Goal: Information Seeking & Learning: Learn about a topic

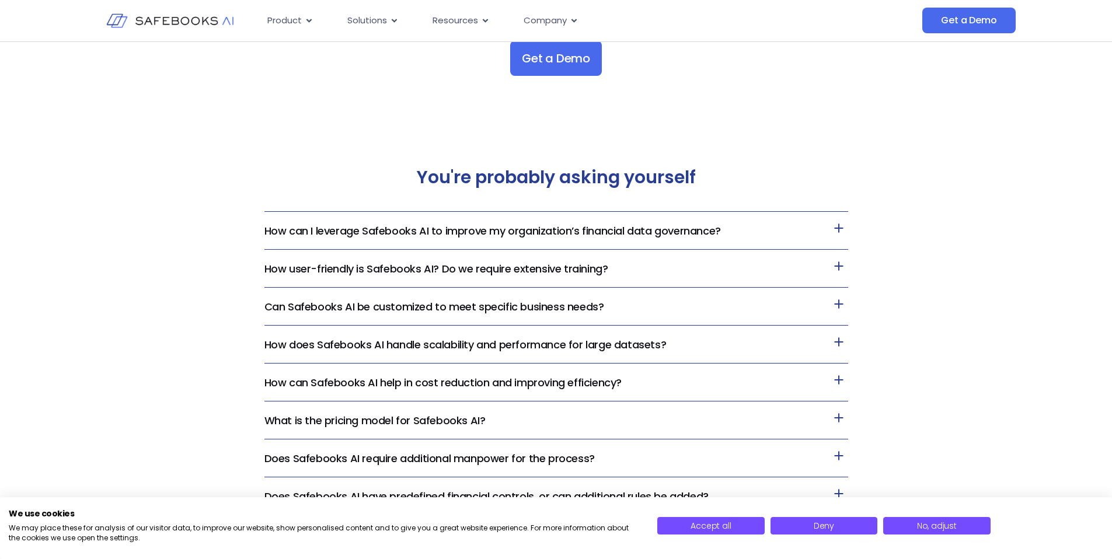
scroll to position [2376, 0]
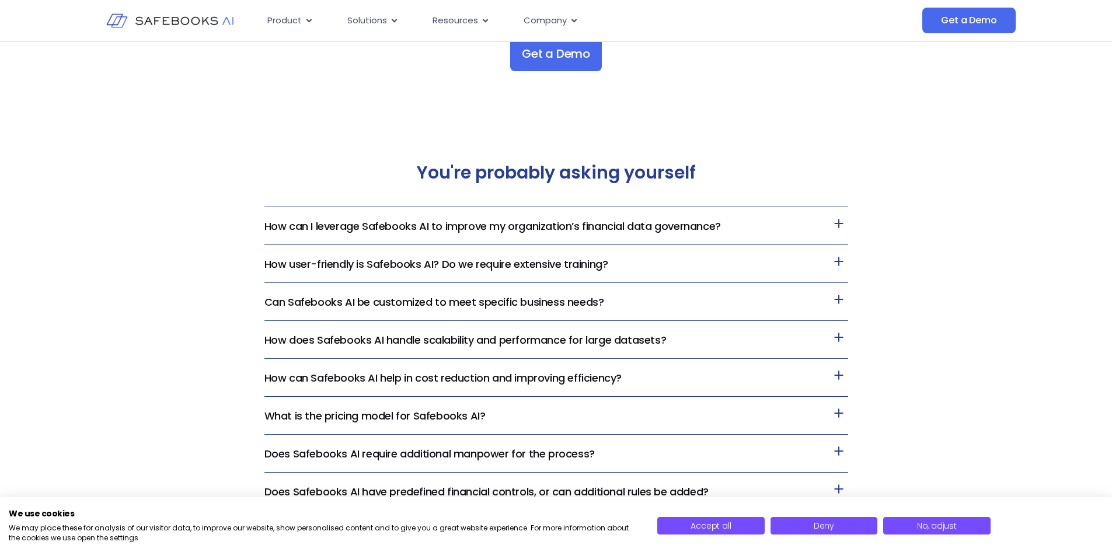
click at [334, 261] on link "How user-friendly is Safebooks AI? Do we require extensive training?" at bounding box center [436, 264] width 344 height 15
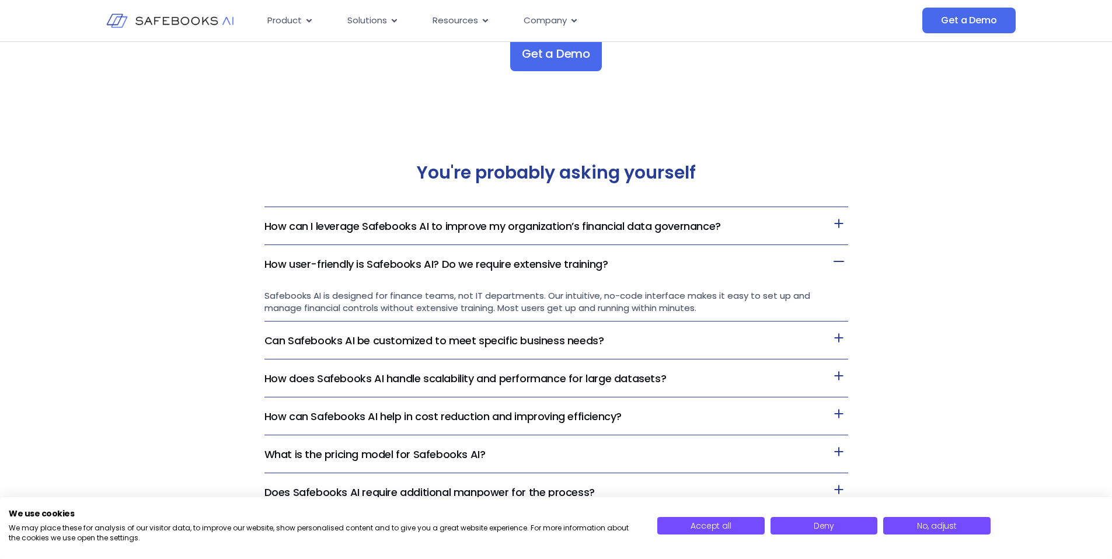
click at [332, 261] on link "How user-friendly is Safebooks AI? Do we require extensive training?" at bounding box center [436, 264] width 344 height 15
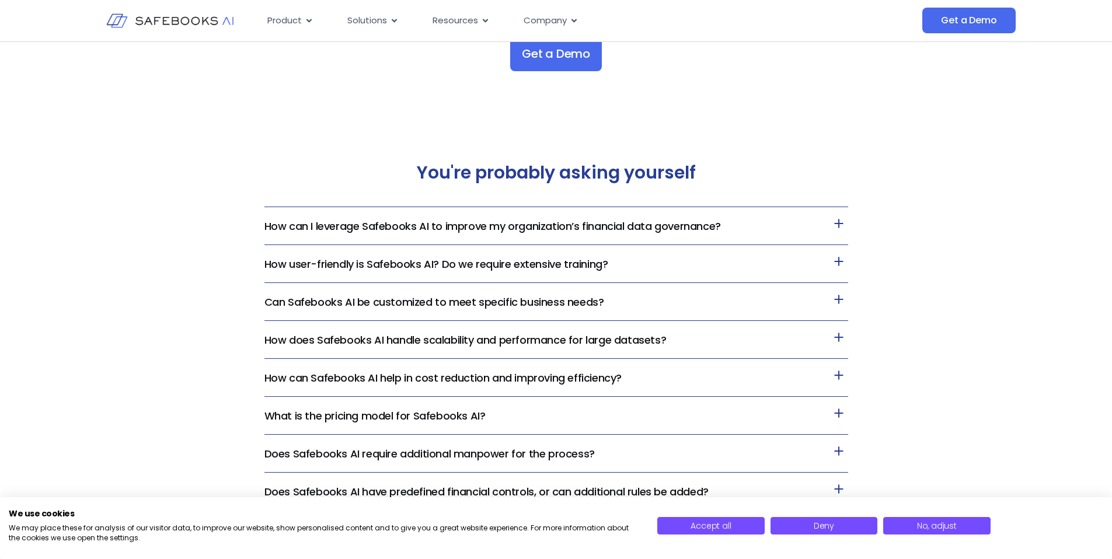
click at [313, 225] on link "How can I leverage Safebooks AI to improve my organization’s financial data gov…" at bounding box center [492, 226] width 456 height 15
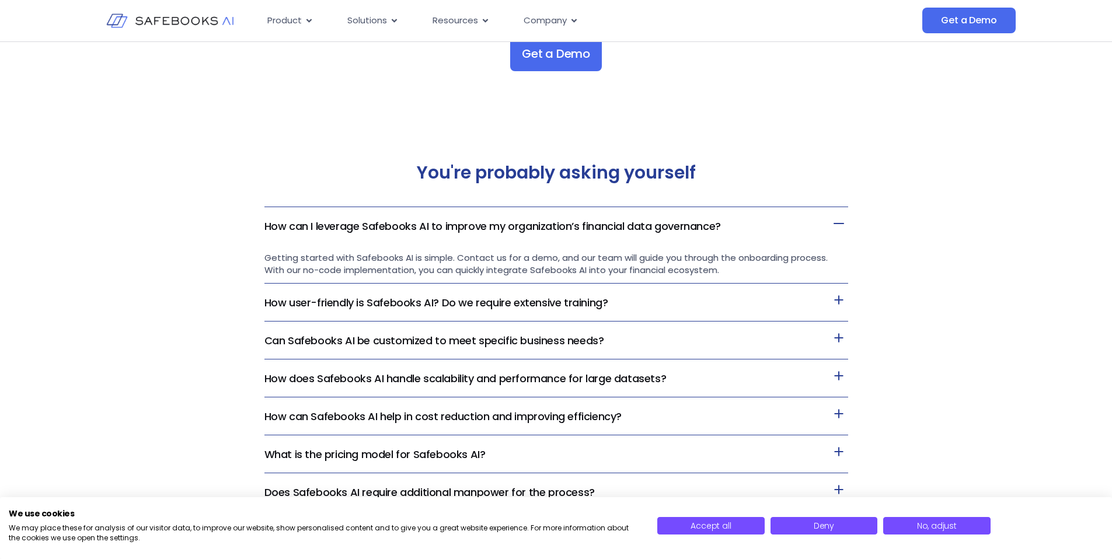
click at [313, 225] on link "How can I leverage Safebooks AI to improve my organization’s financial data gov…" at bounding box center [492, 226] width 456 height 15
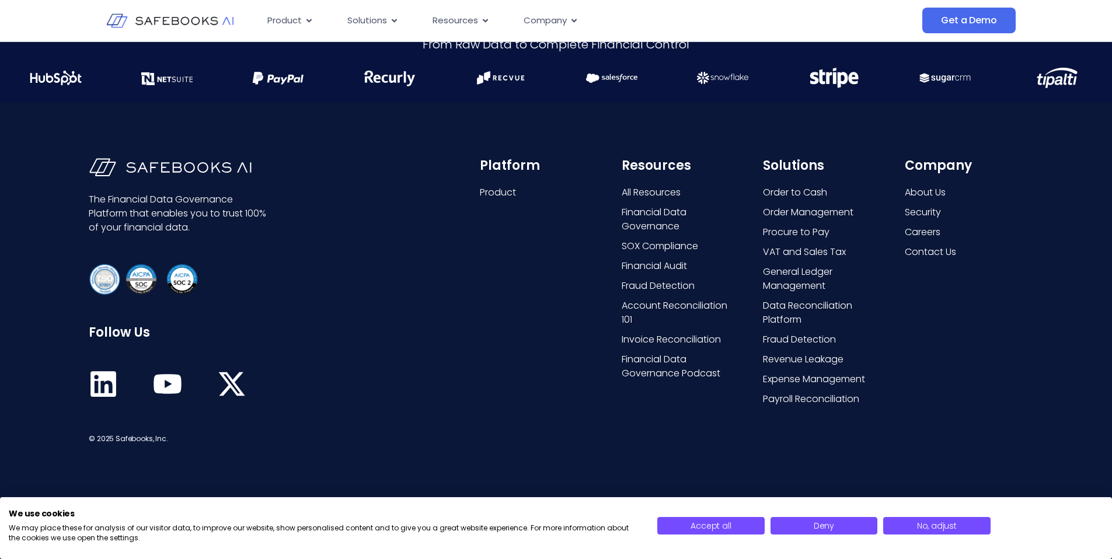
scroll to position [2997, 0]
click at [484, 190] on span "Product" at bounding box center [498, 191] width 36 height 14
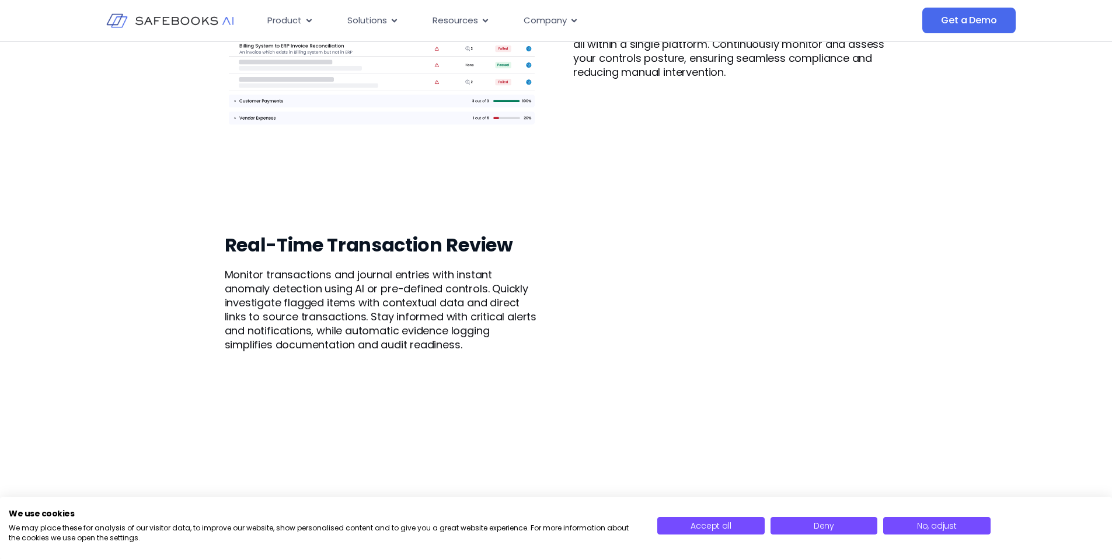
scroll to position [1157, 0]
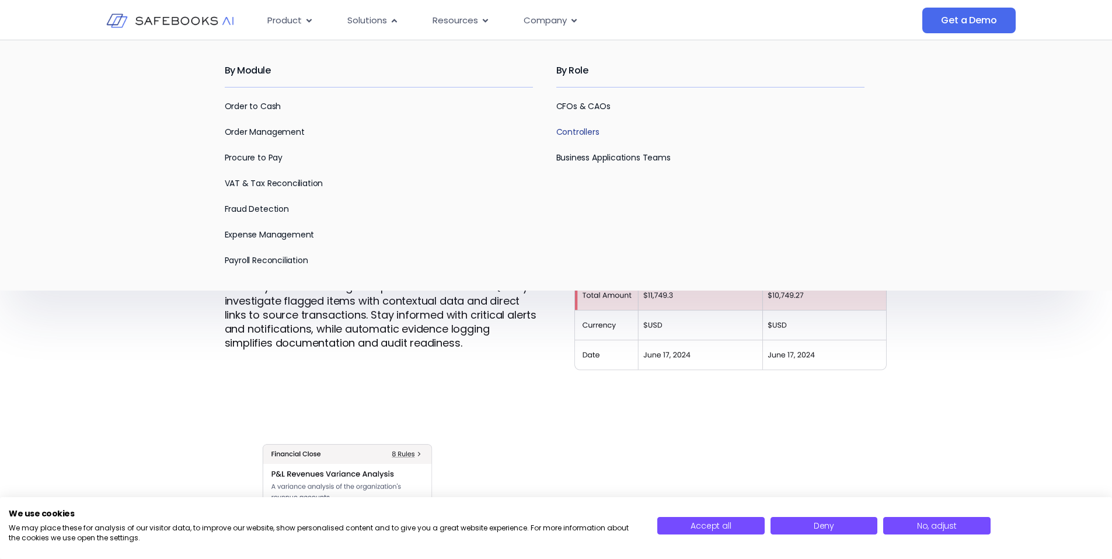
click at [573, 132] on link "Controllers" at bounding box center [577, 132] width 43 height 12
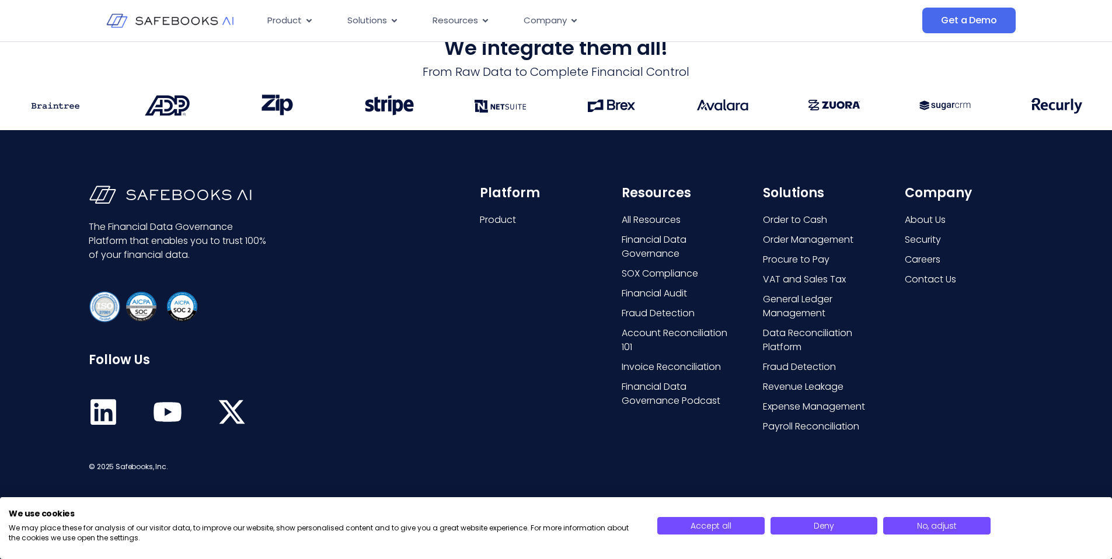
scroll to position [2084, 0]
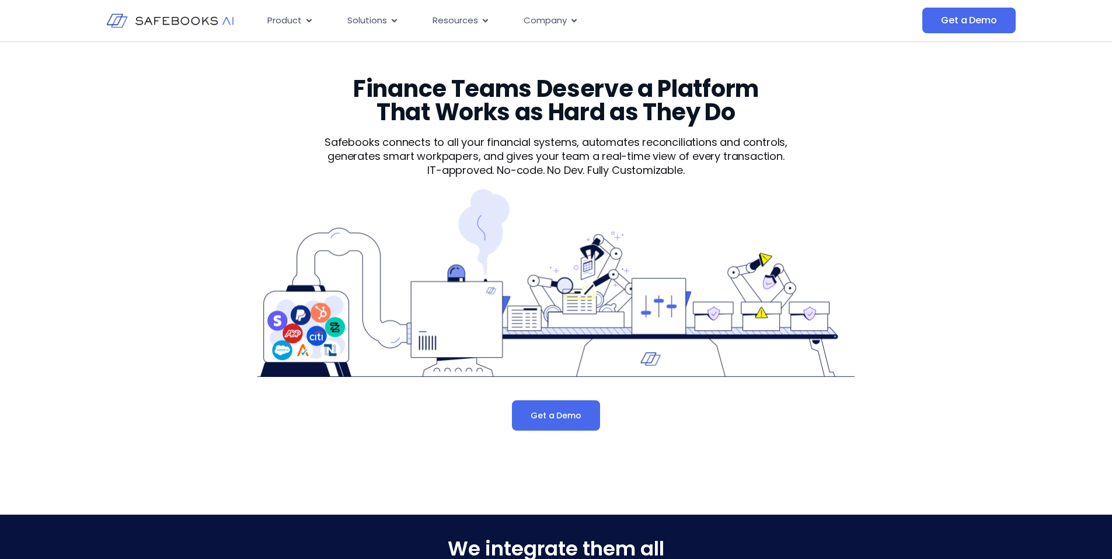
scroll to position [1157, 0]
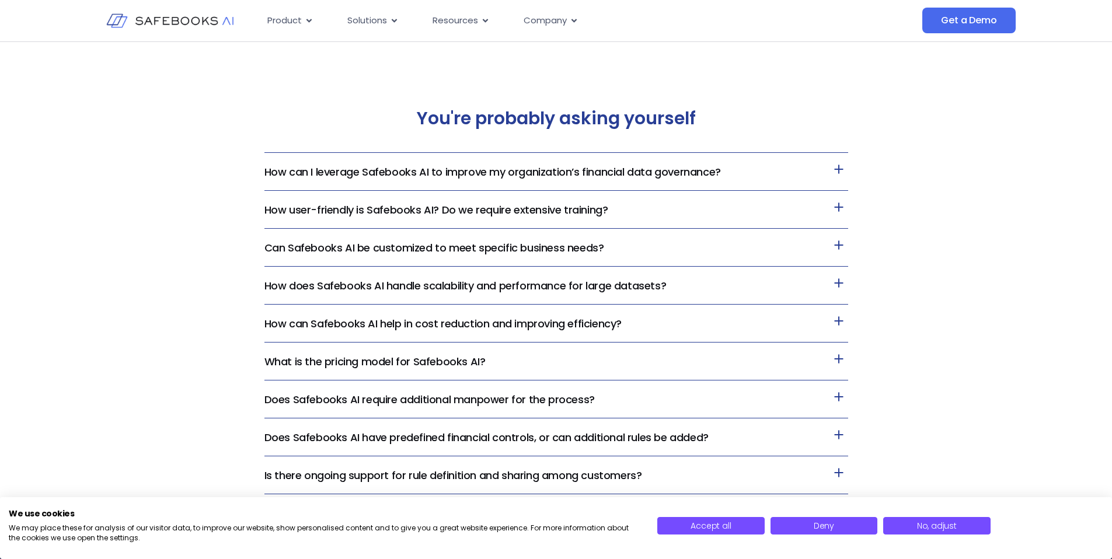
scroll to position [2430, 0]
click at [578, 166] on link "How can I leverage Safebooks AI to improve my organization’s financial data gov…" at bounding box center [492, 171] width 456 height 15
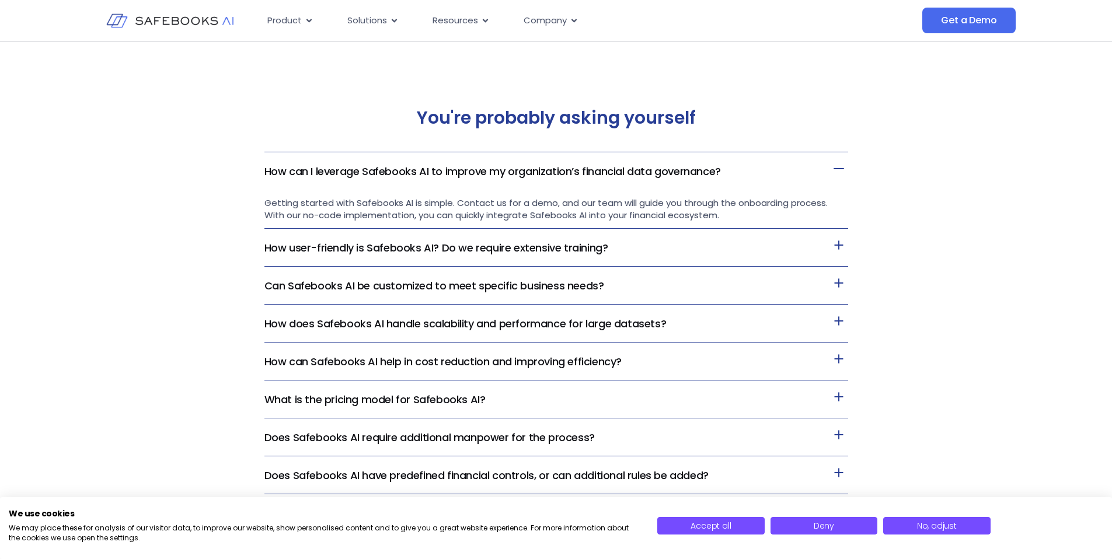
click at [162, 191] on div "You're probably asking yourself How can I leverage Safebooks AI to improve my o…" at bounding box center [556, 320] width 1112 height 514
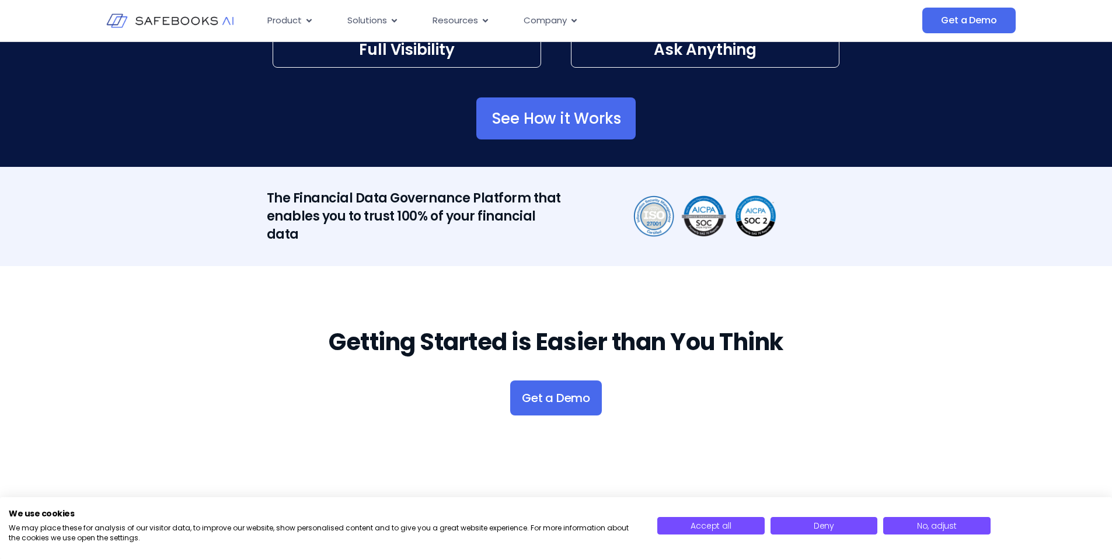
scroll to position [2039, 0]
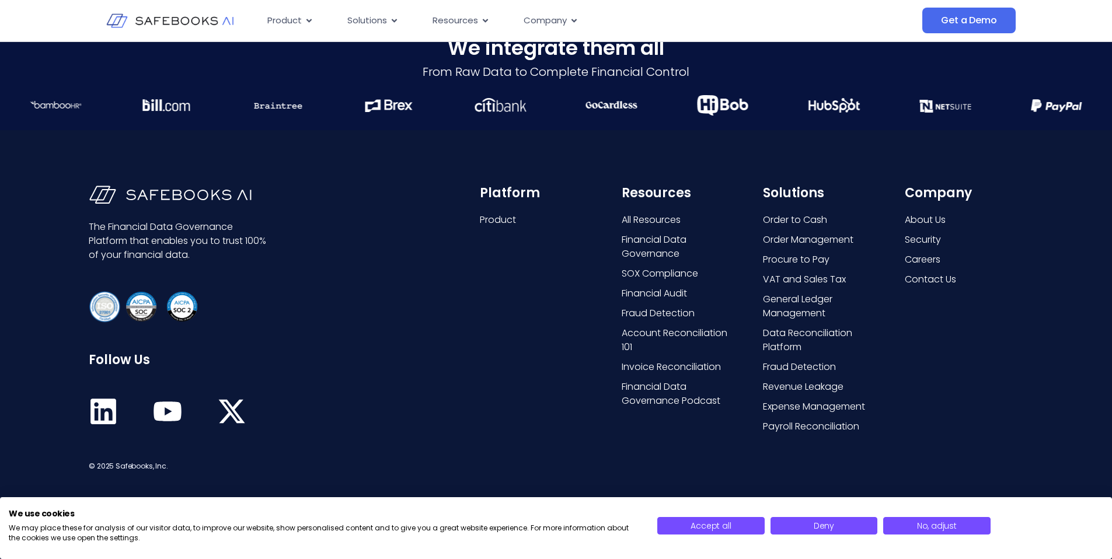
scroll to position [2997, 0]
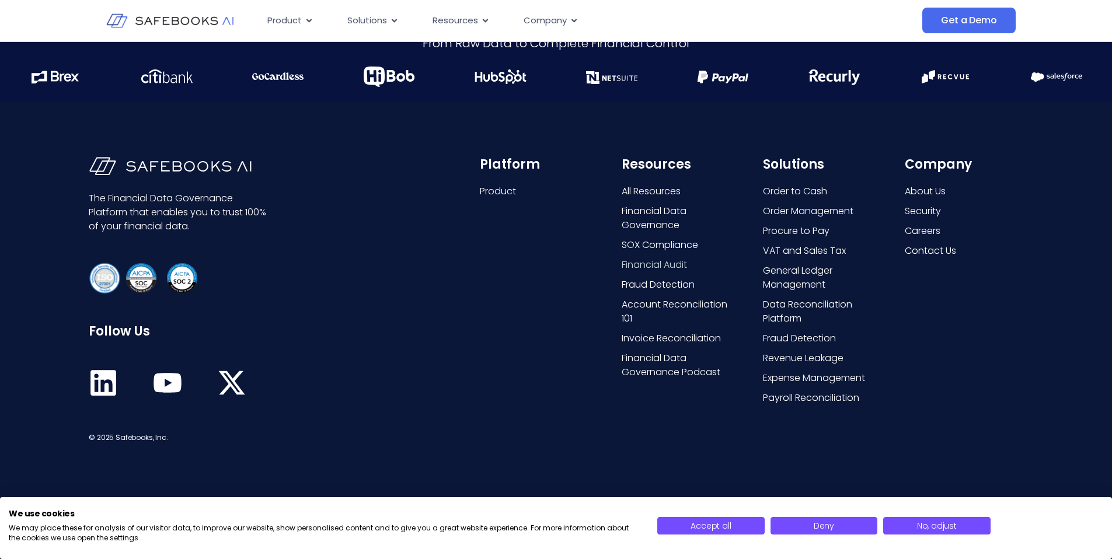
click at [651, 262] on span "Financial Audit" at bounding box center [654, 265] width 65 height 14
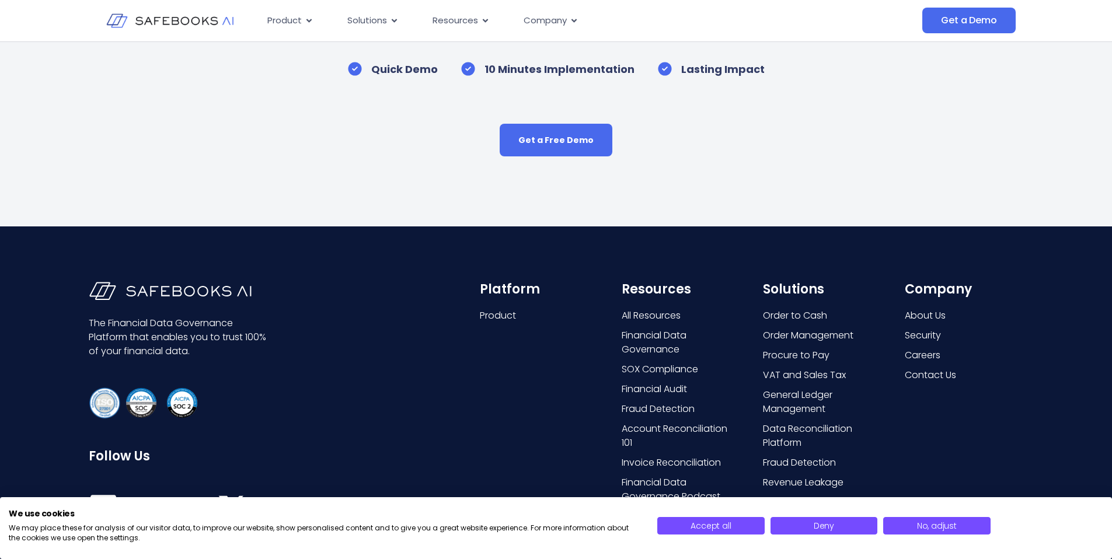
scroll to position [1065, 0]
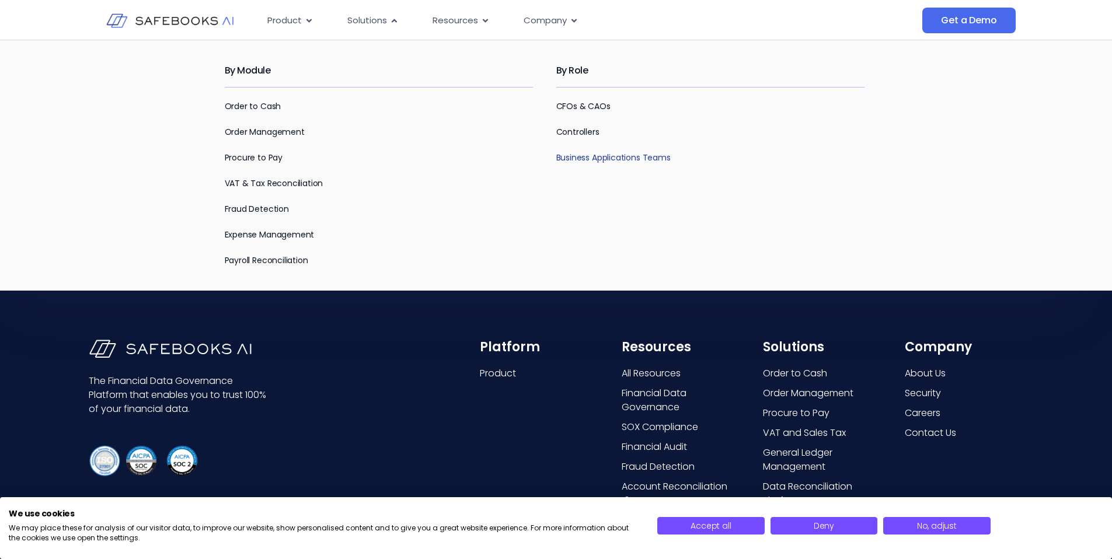
click at [591, 159] on link "Business Applications Teams" at bounding box center [613, 158] width 114 height 12
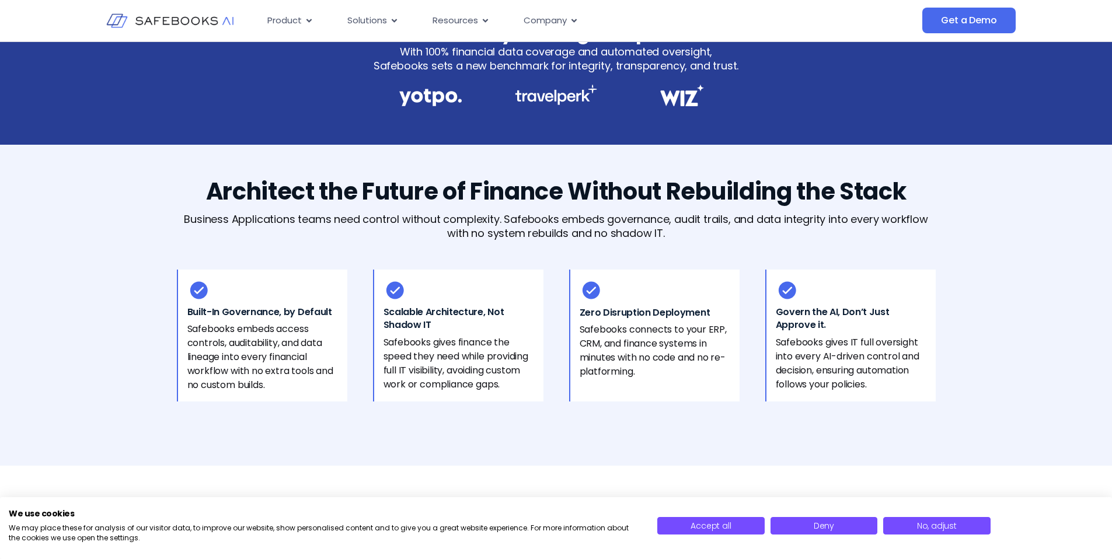
scroll to position [86, 0]
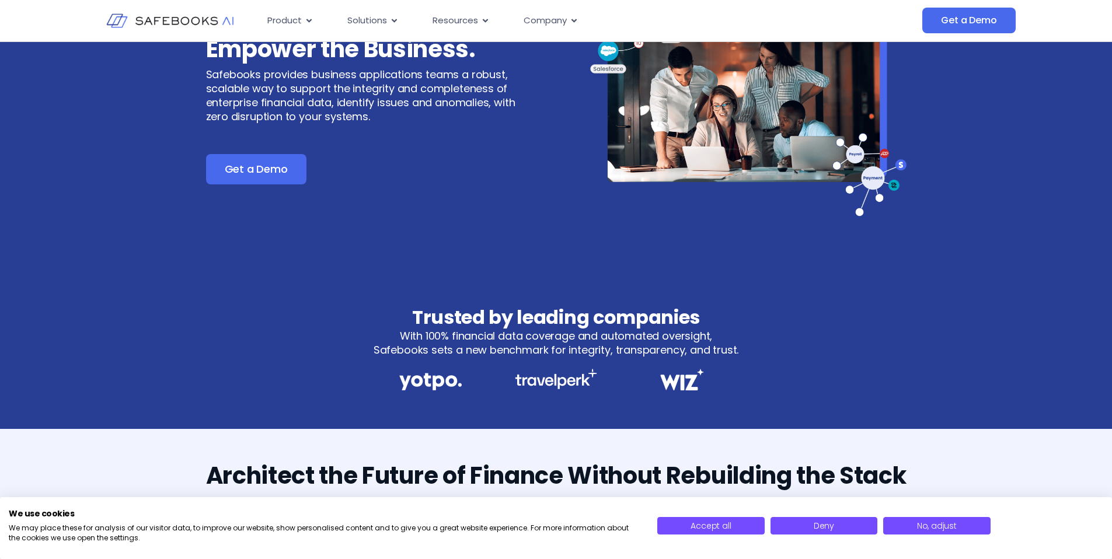
click at [680, 517] on div "Accept all Deny No, adjust" at bounding box center [879, 528] width 463 height 40
click at [696, 525] on span "Accept all" at bounding box center [710, 526] width 40 height 12
